Goal: Task Accomplishment & Management: Manage account settings

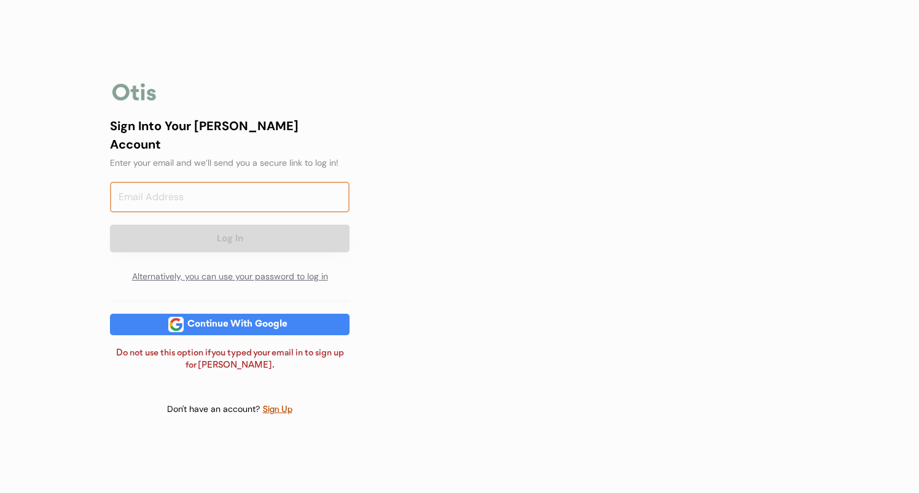
click at [243, 188] on input "email" at bounding box center [230, 197] width 240 height 31
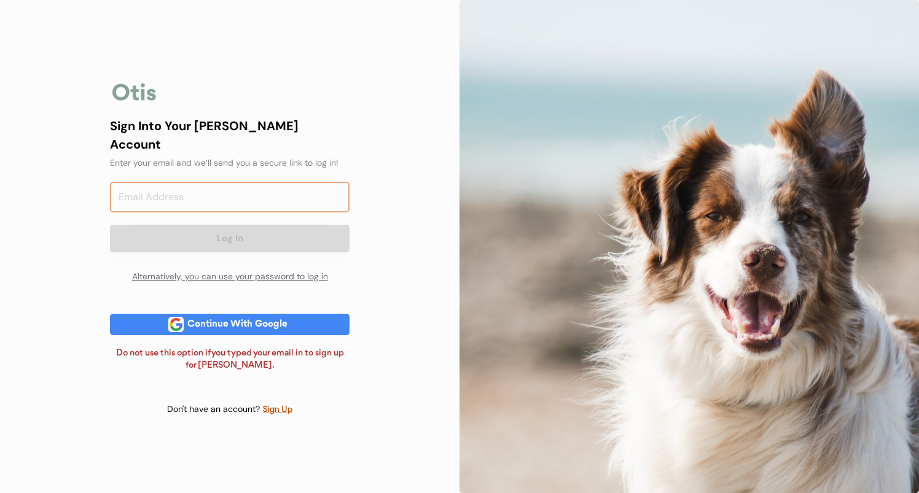
click at [243, 188] on input "email" at bounding box center [230, 197] width 240 height 31
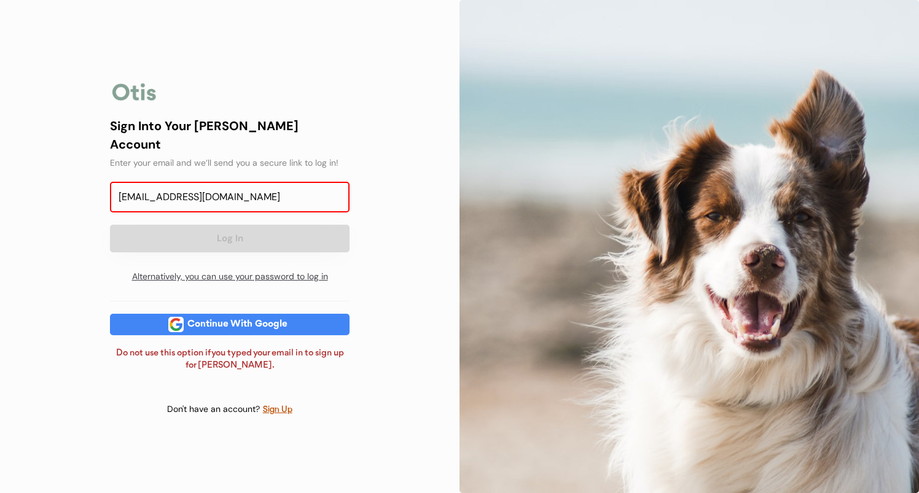
type input "[EMAIL_ADDRESS][DOMAIN_NAME]"
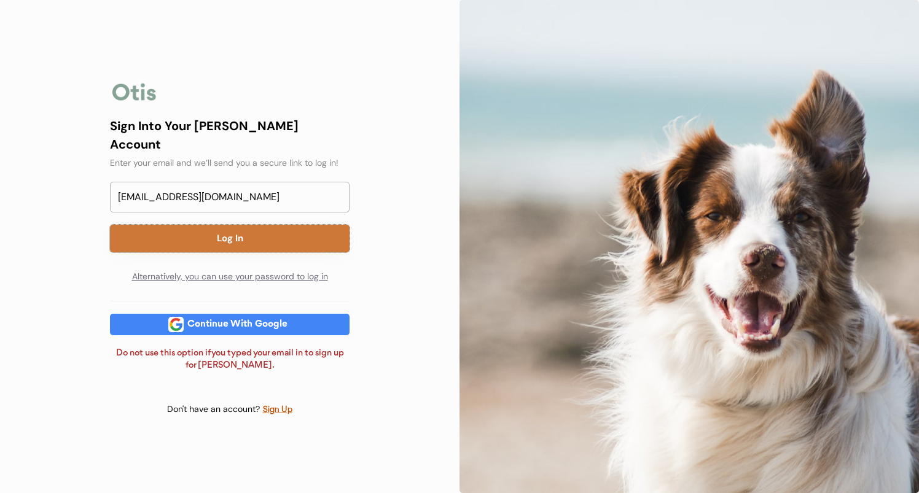
click at [213, 244] on button "Log In" at bounding box center [230, 239] width 240 height 28
click at [237, 230] on div "Sign Into Your [PERSON_NAME] Account Enter your email and we’ll send you a secu…" at bounding box center [230, 203] width 240 height 173
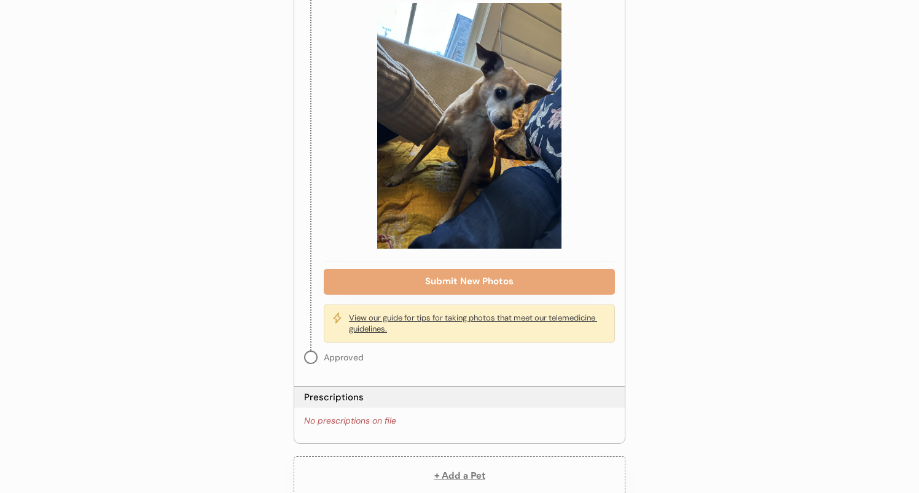
scroll to position [888, 0]
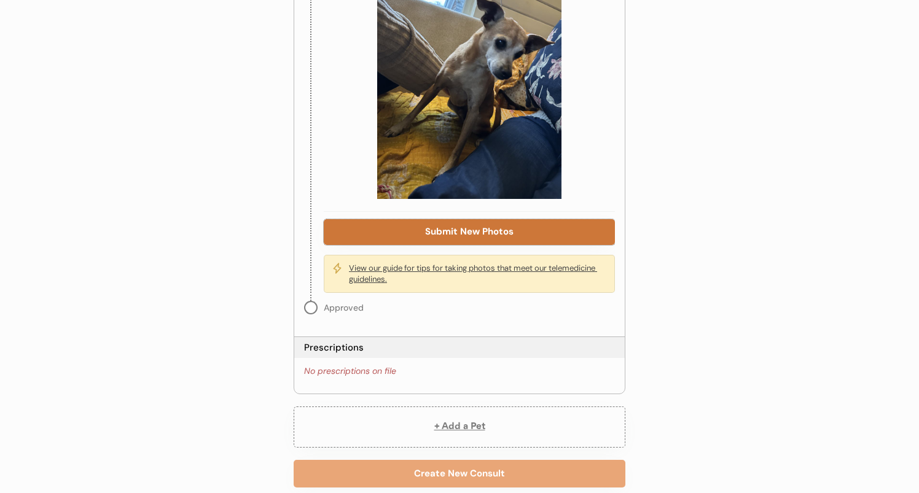
click at [403, 219] on button "Submit New Photos" at bounding box center [469, 232] width 291 height 26
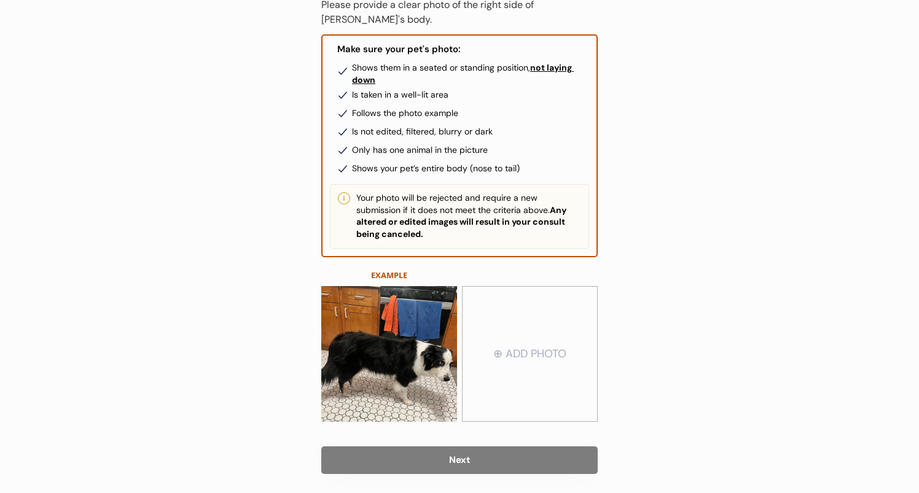
scroll to position [187, 0]
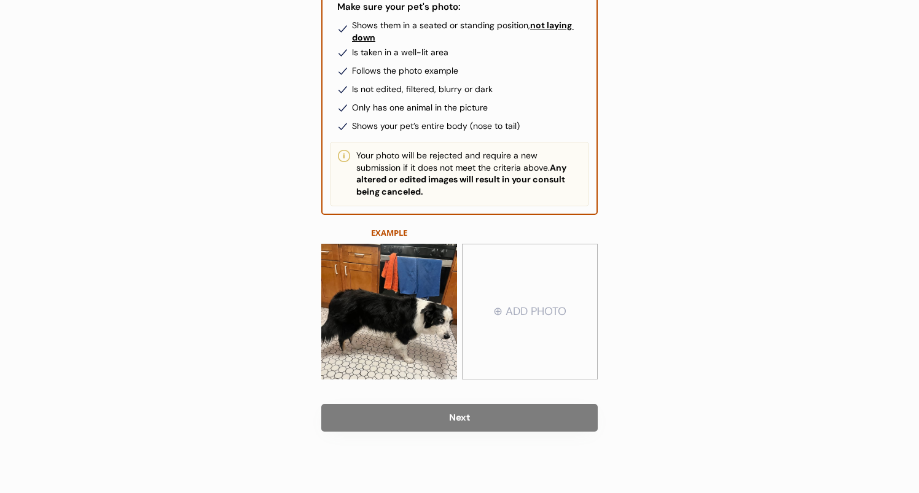
click at [525, 338] on input "file" at bounding box center [530, 312] width 135 height 134
type input "C:\fakepath\IMG_0598.HEIC"
click at [750, 245] on div "Back Upload Photos (2/3) Right Side of Body Photo Please provide a clear photo …" at bounding box center [459, 153] width 919 height 680
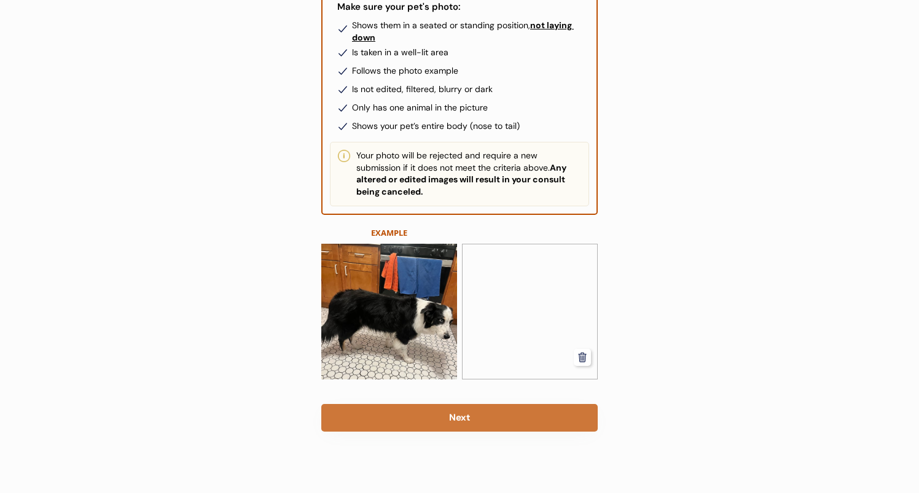
click at [463, 417] on button "Next" at bounding box center [459, 418] width 276 height 28
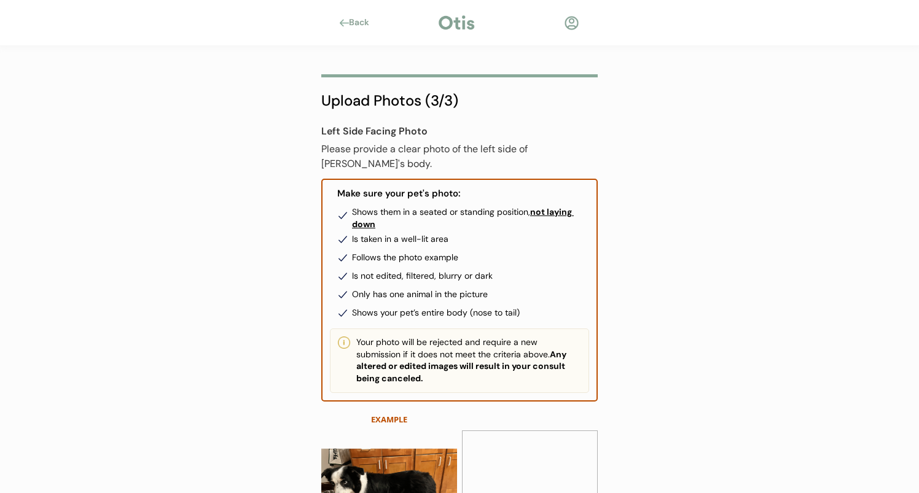
scroll to position [176, 0]
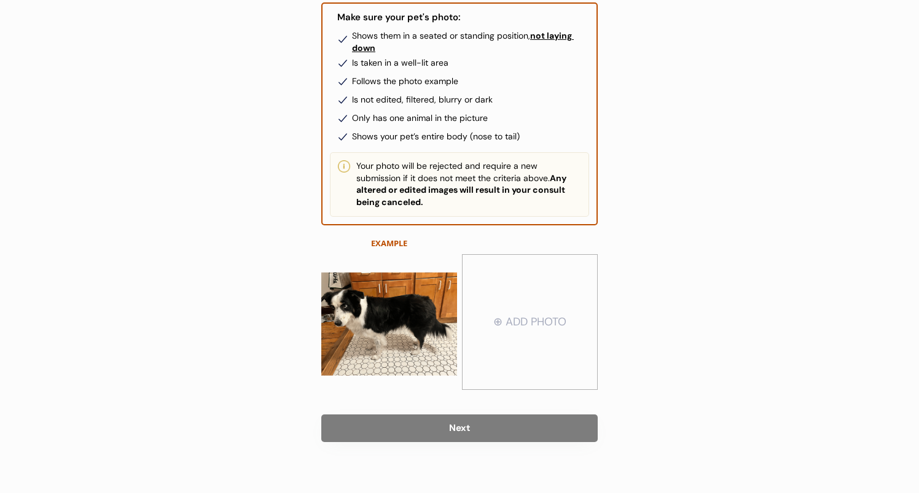
click at [570, 289] on input "file" at bounding box center [530, 323] width 135 height 134
type input "C:\fakepath\IMG_0600.HEIC"
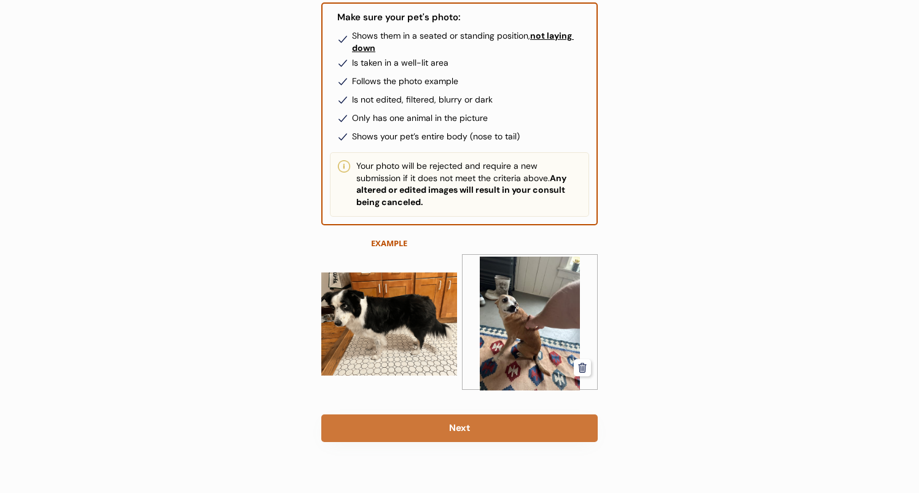
click at [488, 420] on button "Next" at bounding box center [459, 429] width 276 height 28
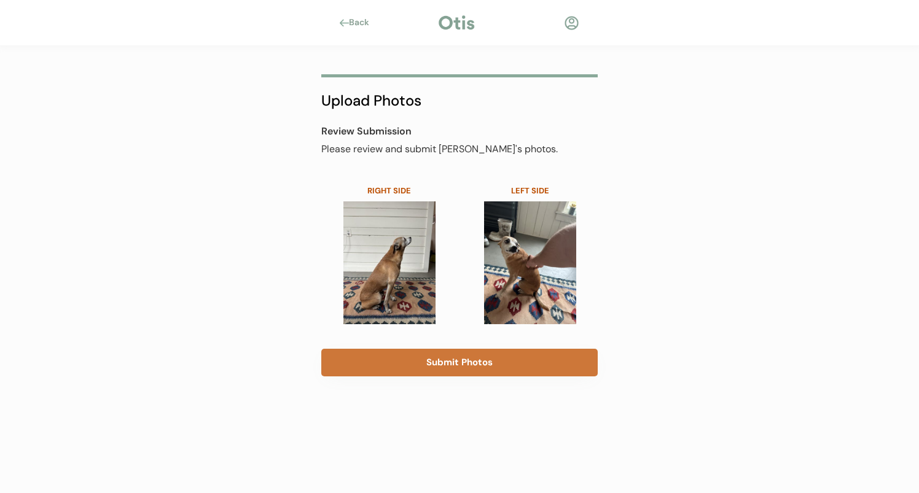
click at [509, 361] on button "Submit Photos" at bounding box center [459, 363] width 276 height 28
